Goal: Information Seeking & Learning: Check status

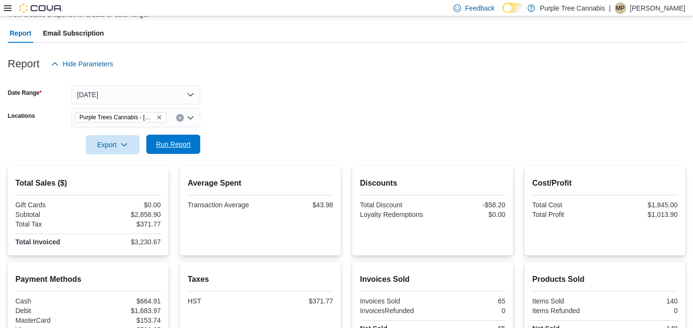
scroll to position [80, 0]
click at [178, 141] on span "Run Report" at bounding box center [173, 145] width 35 height 10
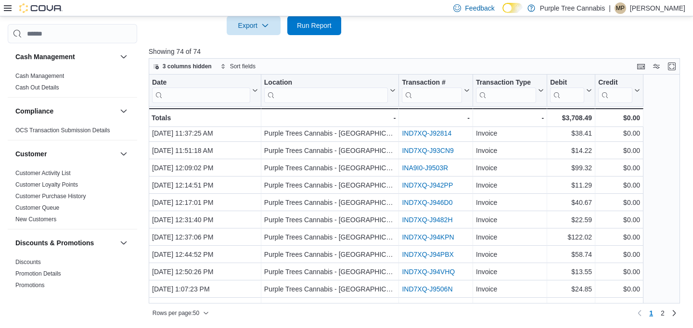
scroll to position [24, 0]
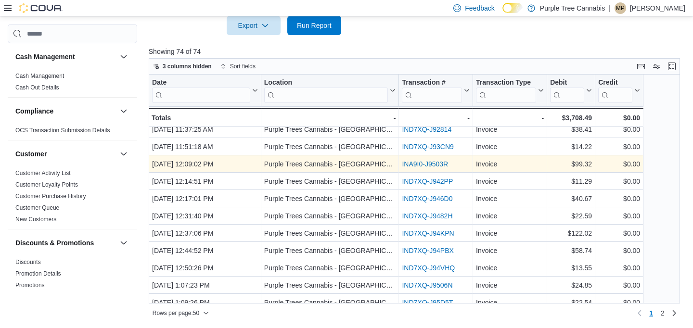
click at [411, 161] on link "INA9I0-J9503R" at bounding box center [425, 164] width 46 height 8
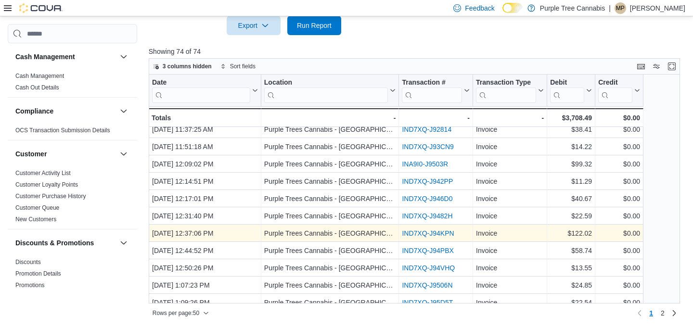
click at [420, 233] on link "IND7XQ-J94KPN" at bounding box center [428, 234] width 52 height 8
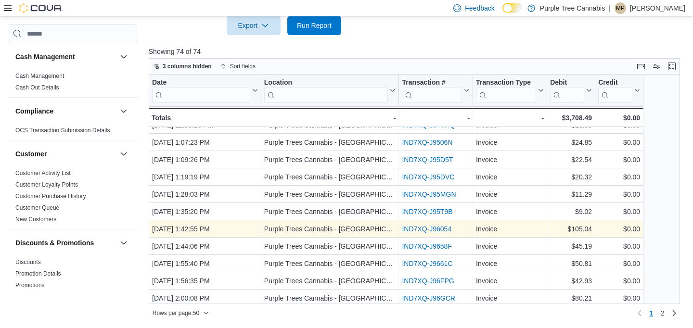
click at [424, 231] on link "IND7XQ-J96054" at bounding box center [427, 229] width 50 height 8
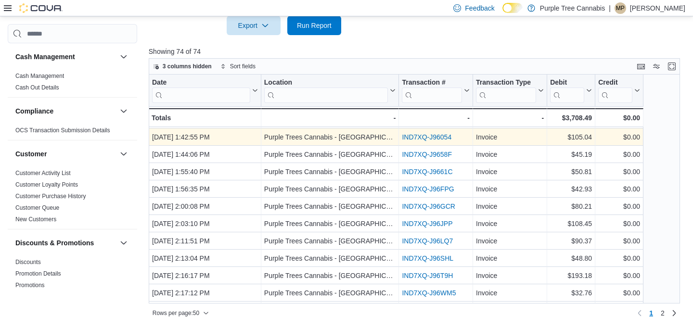
scroll to position [263, 0]
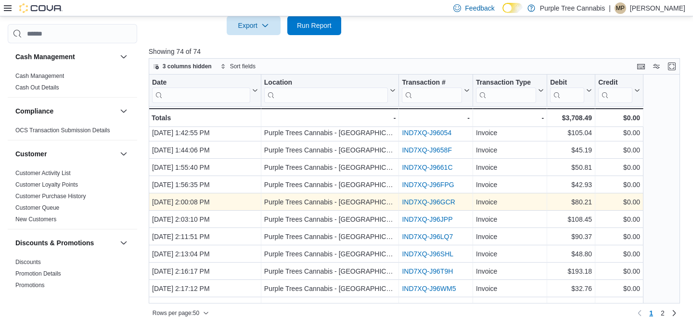
click at [431, 202] on link "IND7XQ-J96GCR" at bounding box center [428, 202] width 53 height 8
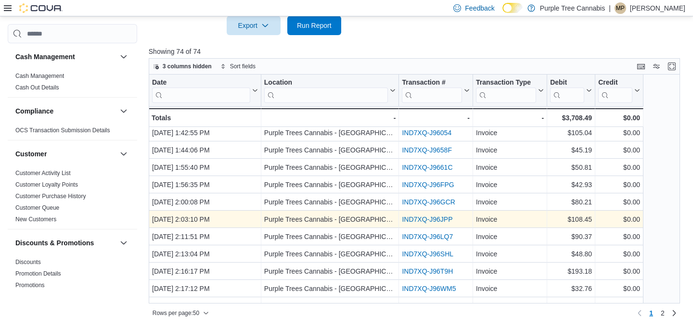
click at [431, 216] on link "IND7XQ-J96JPP" at bounding box center [427, 220] width 51 height 8
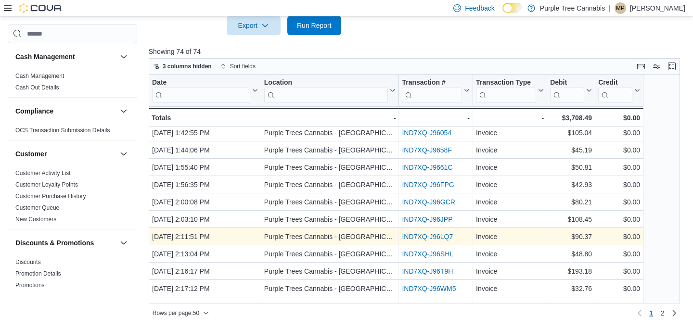
click at [431, 243] on div "IND7XQ-J96LQ7 - Transaction # URL, column 3, row 22" at bounding box center [436, 236] width 74 height 17
click at [433, 237] on link "IND7XQ-J96LQ7" at bounding box center [427, 237] width 51 height 8
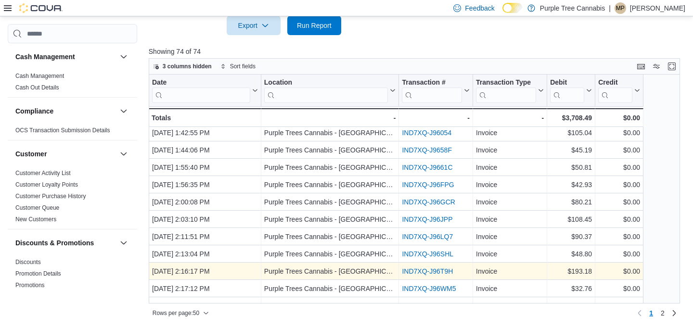
click at [431, 268] on link "IND7XQ-J96T9H" at bounding box center [427, 272] width 51 height 8
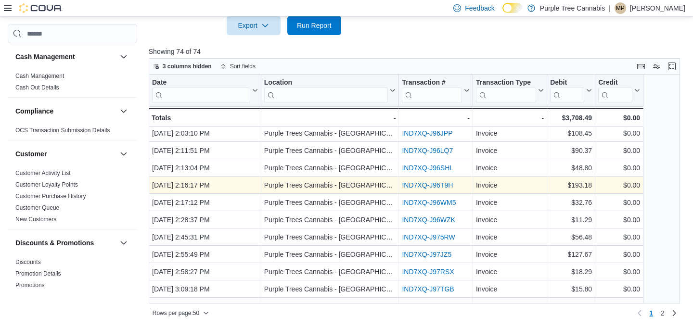
scroll to position [370, 0]
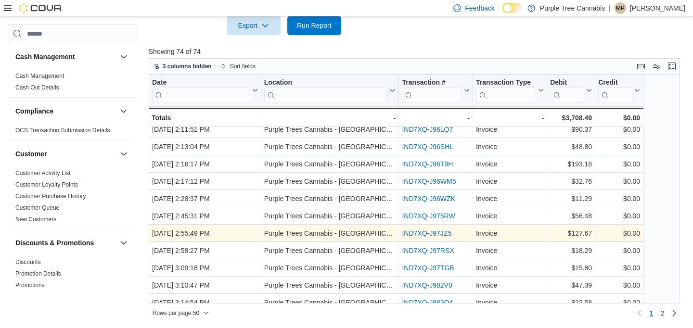
click at [436, 231] on link "IND7XQ-J97JZ5" at bounding box center [427, 234] width 50 height 8
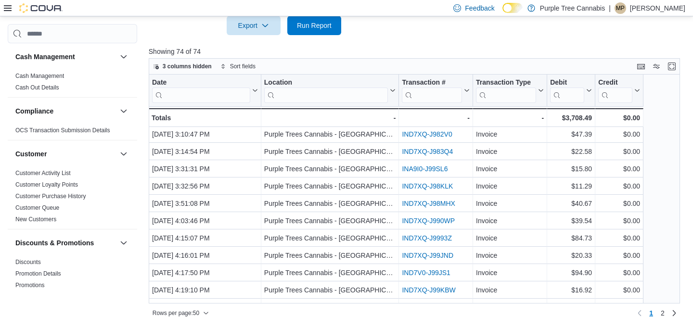
scroll to position [530, 0]
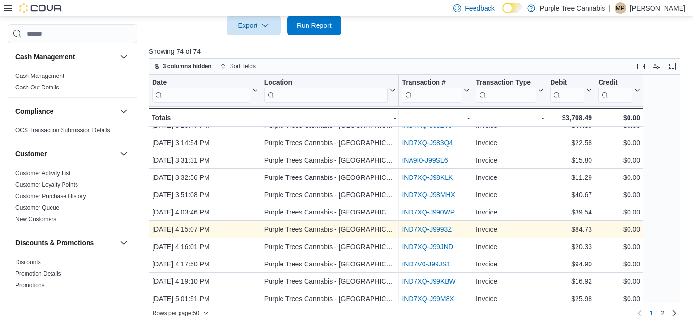
click at [440, 226] on link "IND7XQ-J9993Z" at bounding box center [427, 230] width 50 height 8
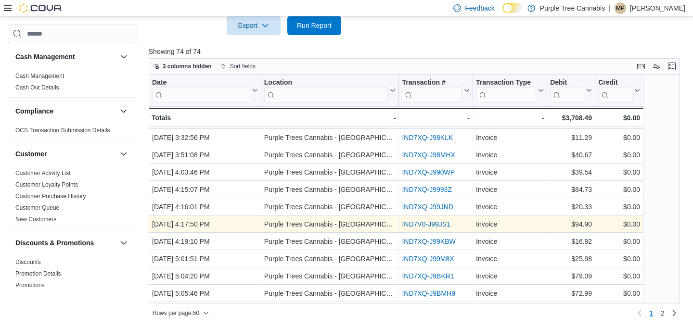
click at [439, 222] on link "IND7V0-J99JS1" at bounding box center [426, 225] width 48 height 8
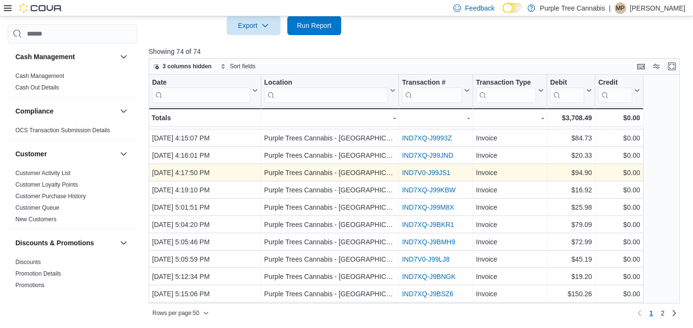
scroll to position [625, 0]
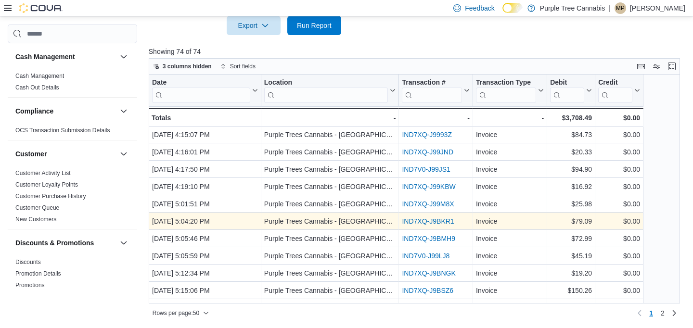
click at [440, 220] on link "IND7XQ-J9BKR1" at bounding box center [428, 222] width 52 height 8
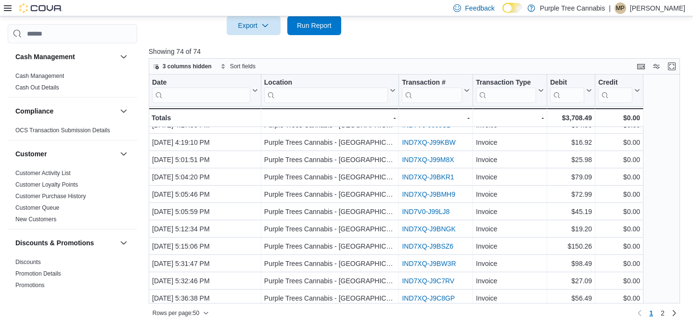
scroll to position [685, 0]
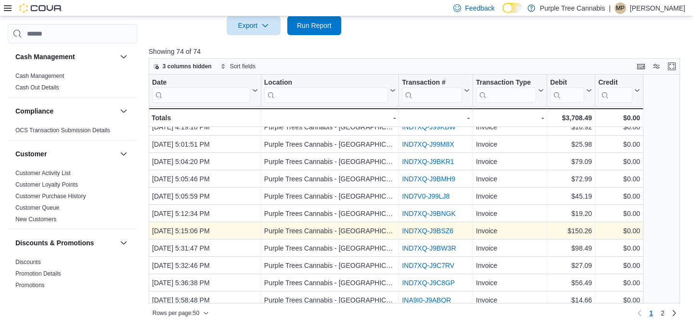
click at [439, 230] on link "IND7XQ-J9BSZ6" at bounding box center [428, 231] width 52 height 8
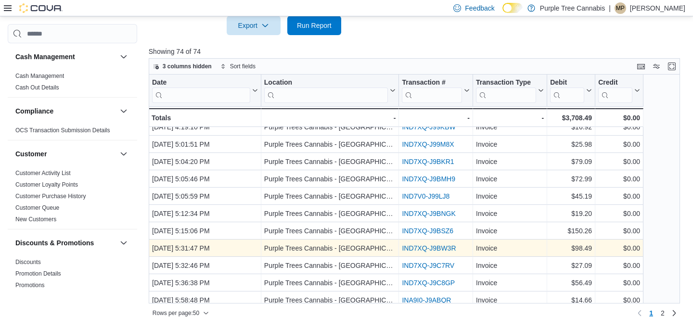
click at [437, 247] on link "IND7XQ-J9BW3R" at bounding box center [429, 249] width 54 height 8
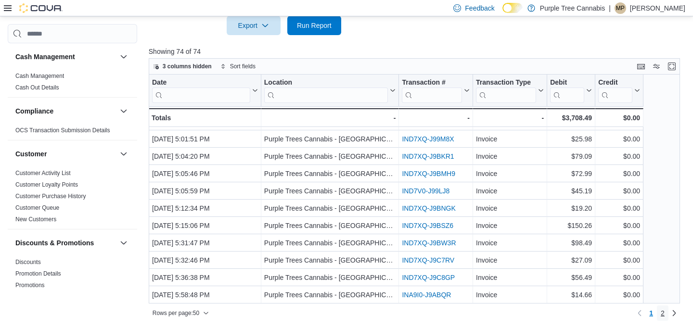
click at [664, 316] on span "2" at bounding box center [663, 314] width 4 height 10
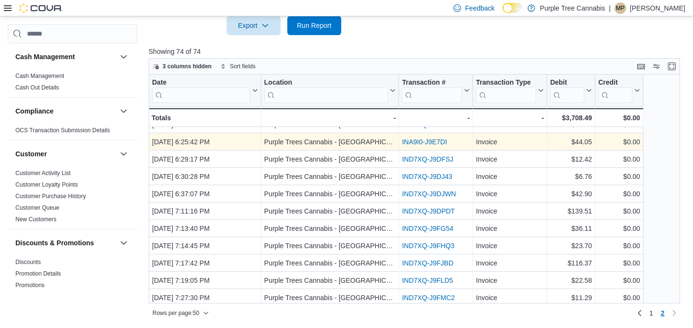
scroll to position [36, 0]
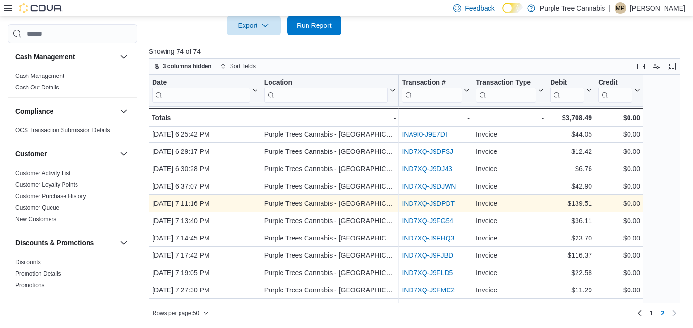
click at [411, 203] on link "IND7XQ-J9DPDT" at bounding box center [428, 204] width 53 height 8
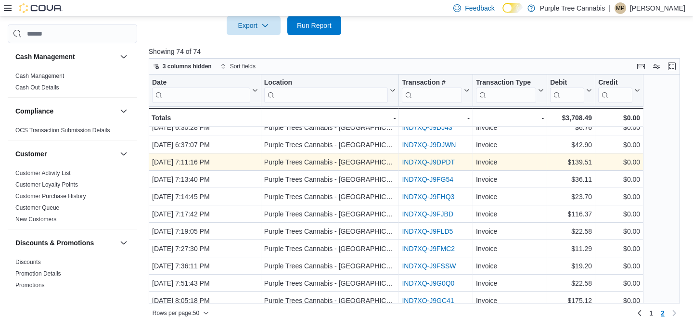
scroll to position [80, 0]
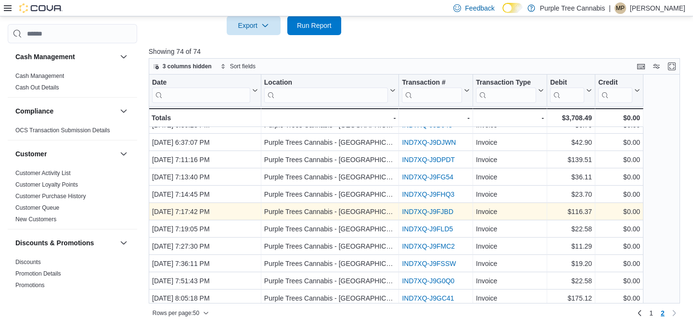
click at [420, 210] on link "IND7XQ-J9FJBD" at bounding box center [428, 212] width 52 height 8
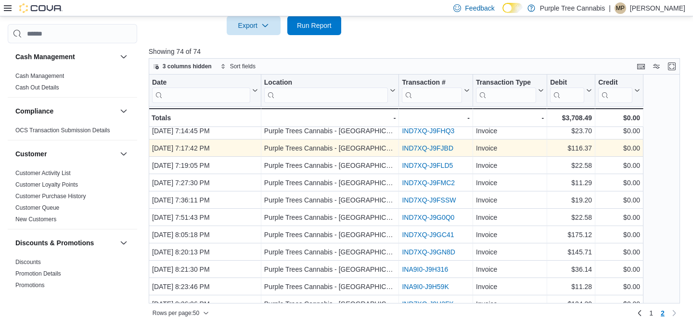
scroll to position [155, 0]
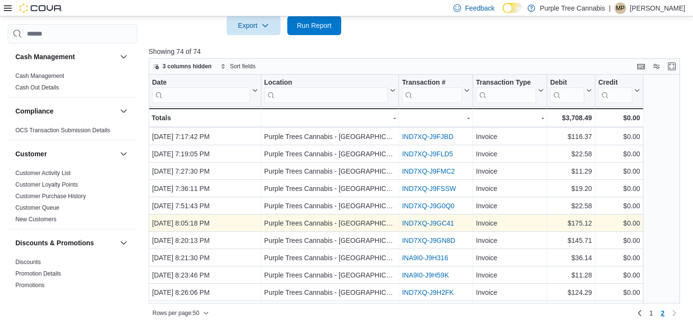
click at [425, 221] on link "IND7XQ-J9GC41" at bounding box center [428, 224] width 52 height 8
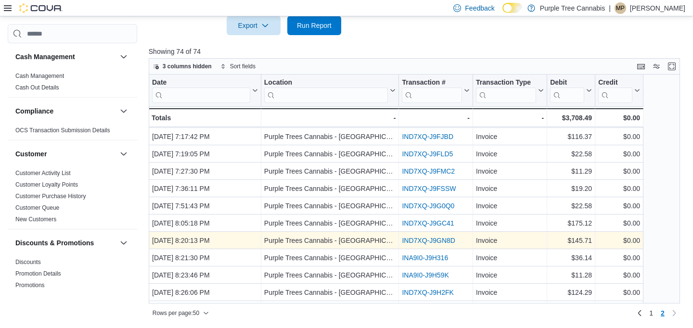
click at [423, 241] on link "IND7XQ-J9GN8D" at bounding box center [428, 241] width 53 height 8
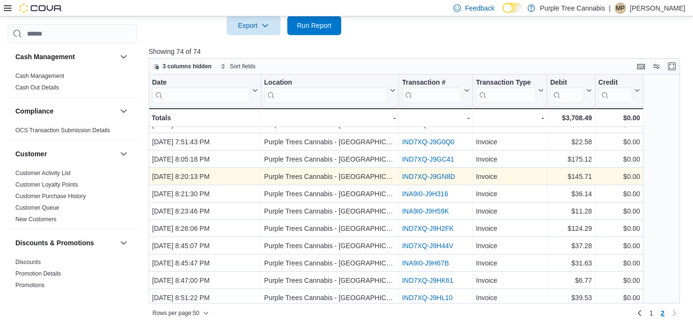
scroll to position [223, 0]
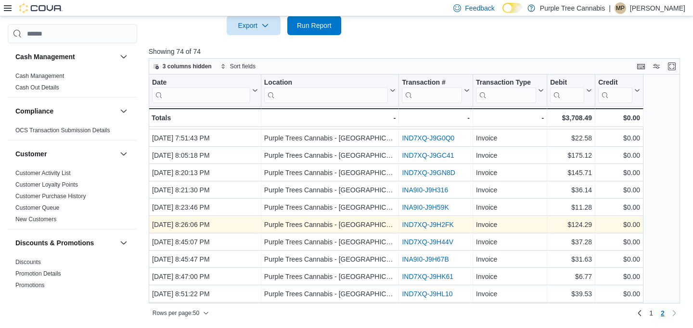
click at [428, 223] on link "IND7XQ-J9H2FK" at bounding box center [428, 225] width 52 height 8
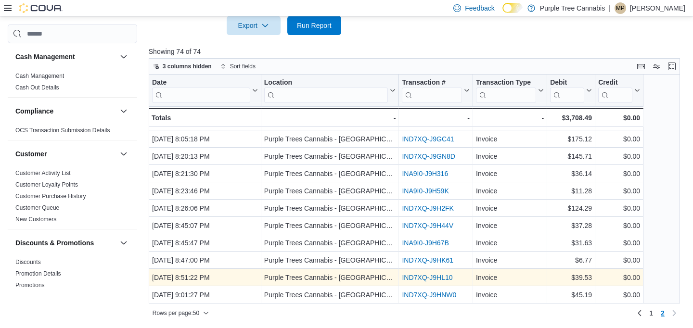
click at [425, 276] on link "IND7XQ-J9HL10" at bounding box center [427, 278] width 51 height 8
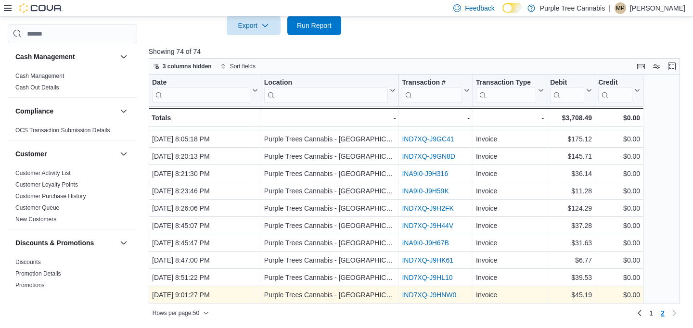
click at [425, 294] on link "IND7XQ-J9HNW0" at bounding box center [429, 295] width 54 height 8
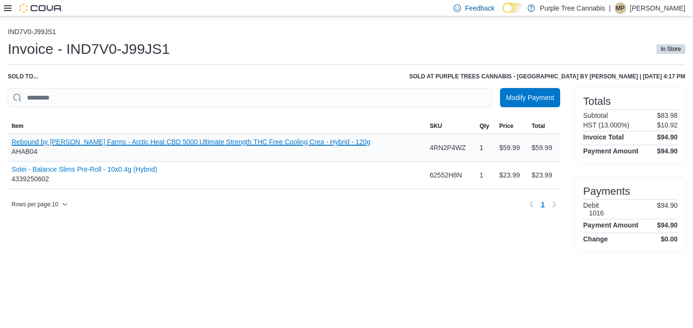
click at [174, 143] on button "Rebound by Stewart Farms - Arctic Heat CBD 5000 Ultimate Strength THC Free Cool…" at bounding box center [191, 142] width 359 height 8
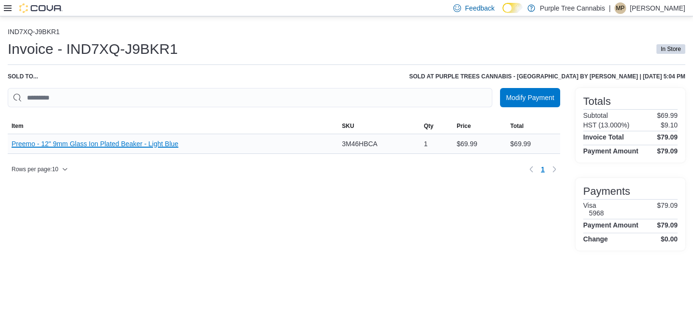
click at [142, 144] on button "Preemo - 12" 9mm Glass Ion Plated Beaker - Light Blue" at bounding box center [95, 144] width 167 height 8
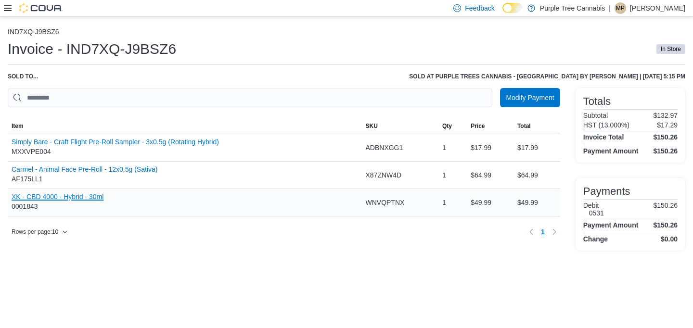
click at [78, 199] on button "XK - CBD 4000 - Hybrid - 30ml" at bounding box center [58, 197] width 92 height 8
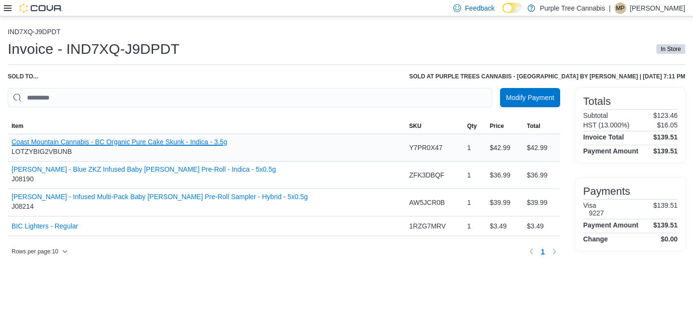
click at [226, 142] on button "Coast Mountain Cannabis - BC Organic Pure Cake Skunk - Indica - 3.5g" at bounding box center [120, 142] width 216 height 8
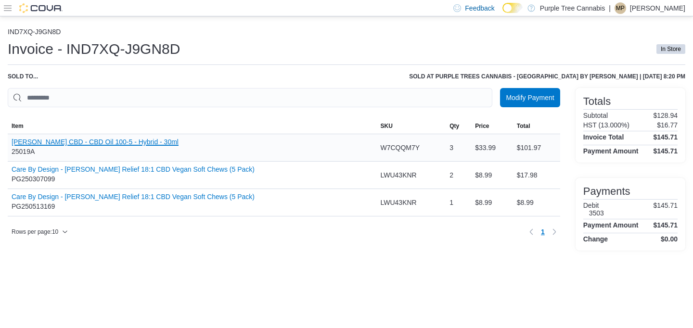
click at [120, 141] on button "[PERSON_NAME] CBD - CBD Oil 100-5 - Hybrid - 30ml" at bounding box center [95, 142] width 167 height 8
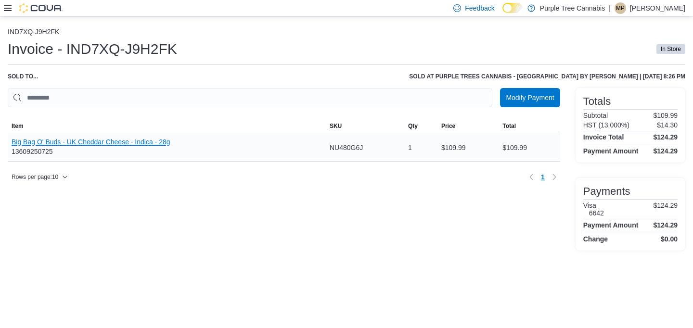
click at [133, 144] on button "Big Bag O' Buds - UK Cheddar Cheese - Indica - 28g" at bounding box center [91, 142] width 159 height 8
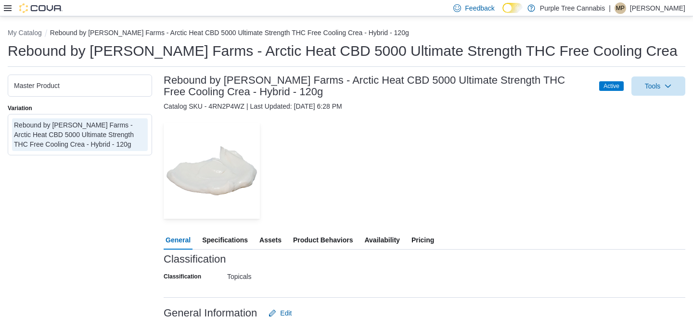
click at [391, 238] on span "Availability" at bounding box center [381, 240] width 35 height 19
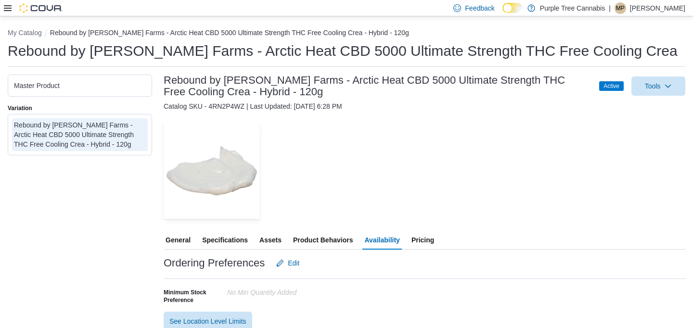
scroll to position [131, 0]
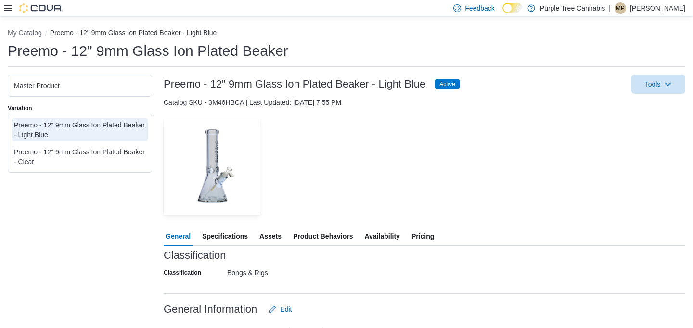
click at [429, 227] on span "Pricing" at bounding box center [423, 236] width 23 height 19
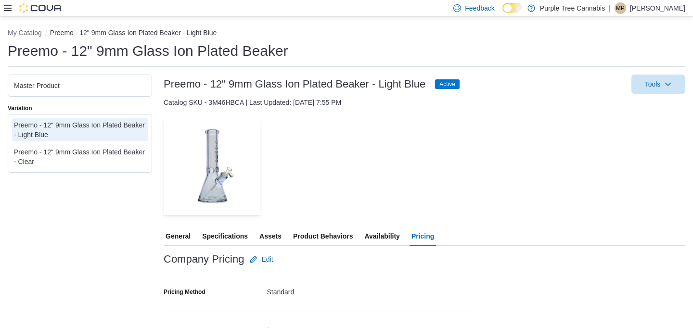
scroll to position [100, 0]
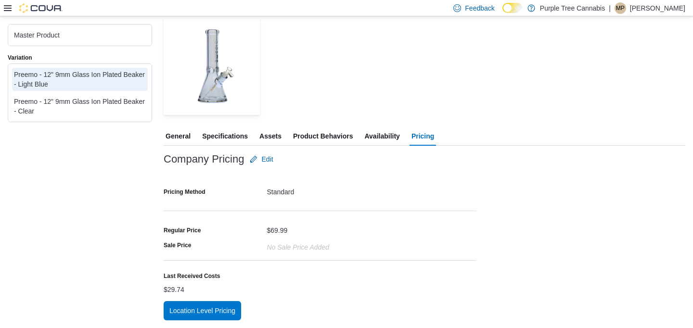
click at [392, 140] on span "Availability" at bounding box center [381, 136] width 35 height 19
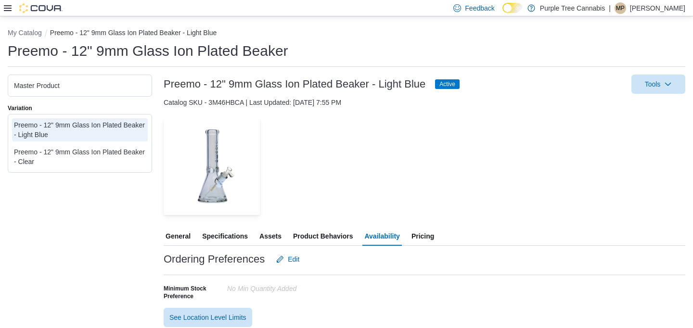
click at [273, 82] on h3 "Preemo - 12" 9mm Glass Ion Plated Beaker - Light Blue" at bounding box center [295, 84] width 262 height 12
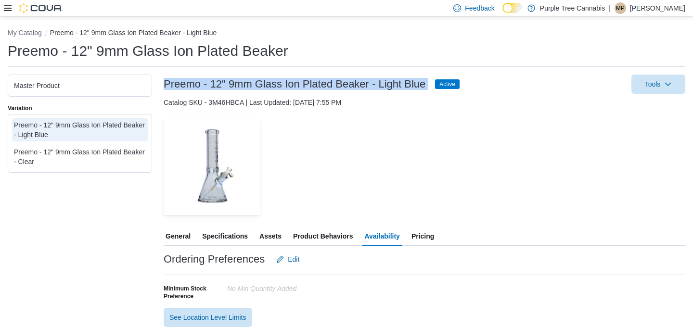
click at [273, 82] on h3 "Preemo - 12" 9mm Glass Ion Plated Beaker - Light Blue" at bounding box center [295, 84] width 262 height 12
copy h3 "Preemo - 12" 9mm Glass Ion Plated Beaker - Light Blue"
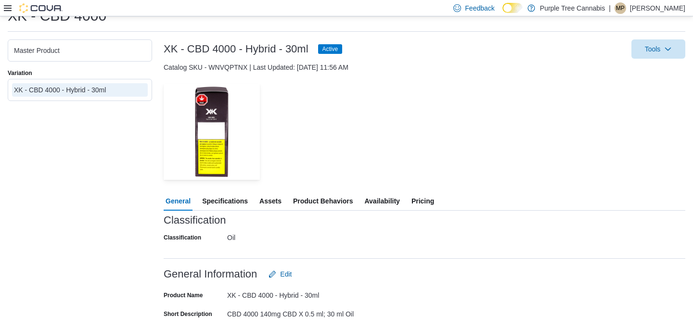
scroll to position [54, 0]
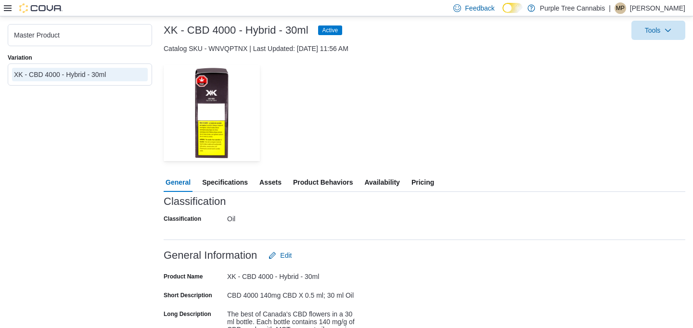
click at [392, 174] on span "Availability" at bounding box center [381, 182] width 35 height 19
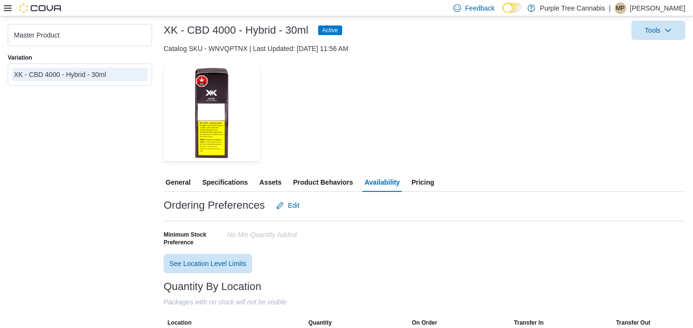
scroll to position [127, 0]
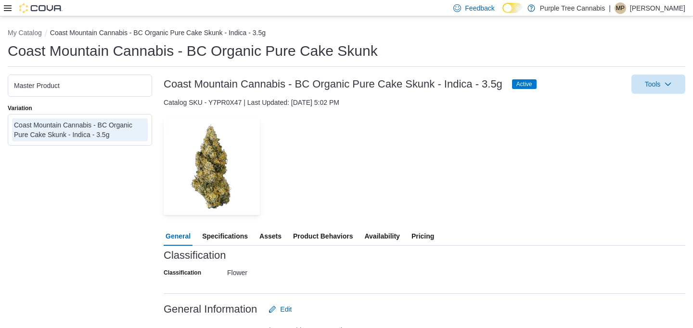
click at [386, 239] on span "Availability" at bounding box center [381, 236] width 35 height 19
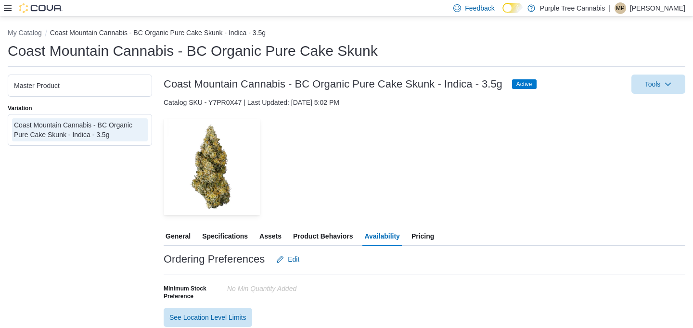
scroll to position [127, 0]
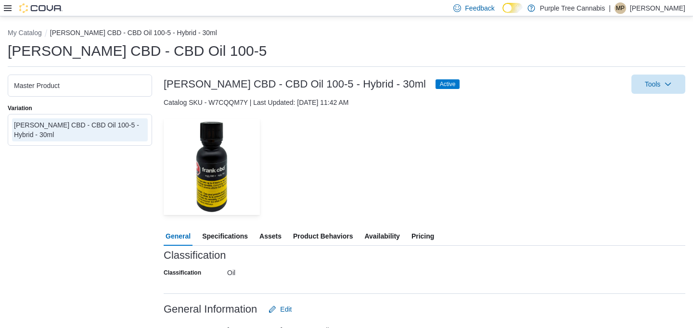
click at [381, 239] on span "Availability" at bounding box center [381, 236] width 35 height 19
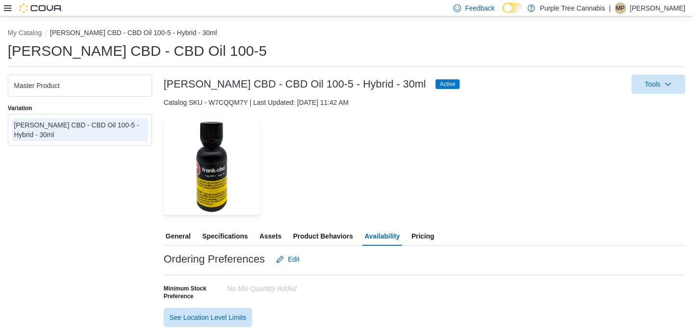
scroll to position [127, 0]
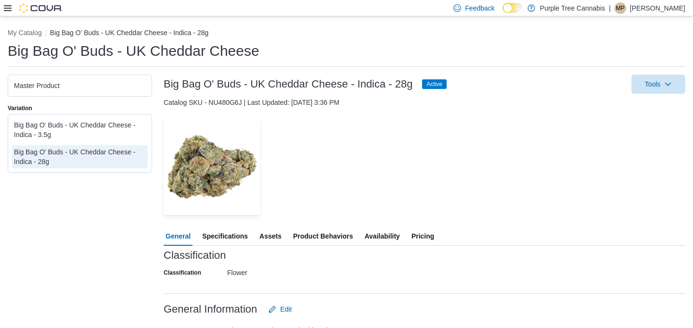
click at [389, 234] on span "Availability" at bounding box center [381, 236] width 35 height 19
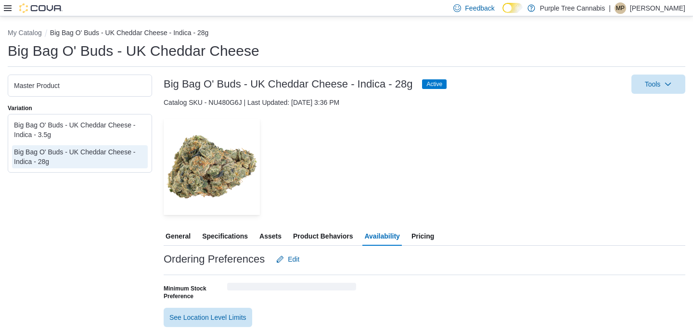
scroll to position [127, 0]
